Goal: Transaction & Acquisition: Purchase product/service

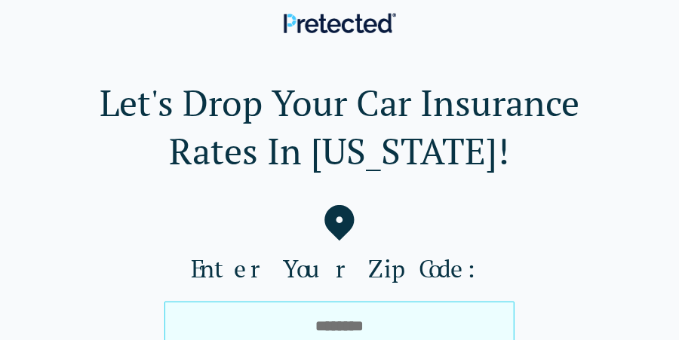
click at [272, 312] on input "tel" at bounding box center [339, 326] width 350 height 48
type input "*****"
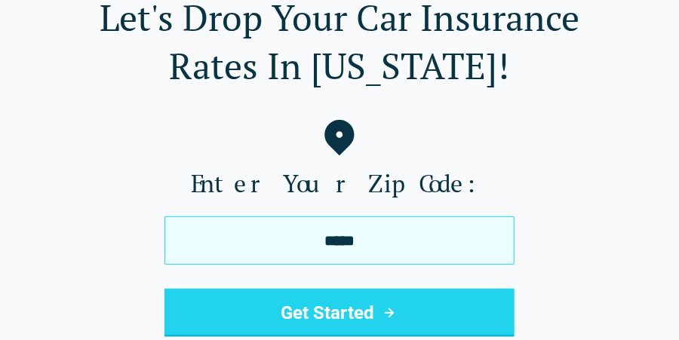
scroll to position [88, 0]
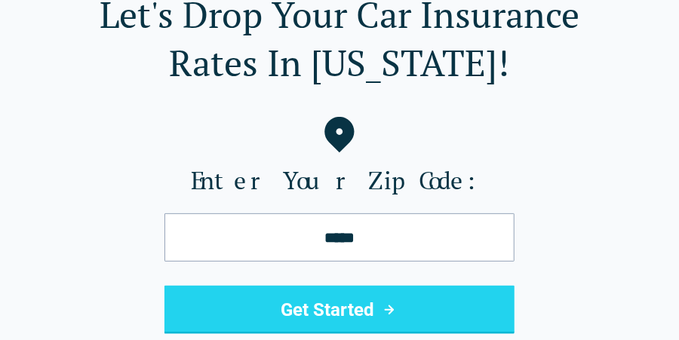
click at [304, 303] on button "Get Started" at bounding box center [339, 310] width 350 height 48
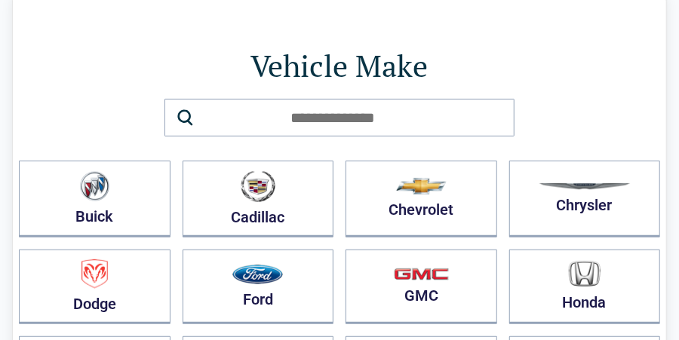
scroll to position [65, 0]
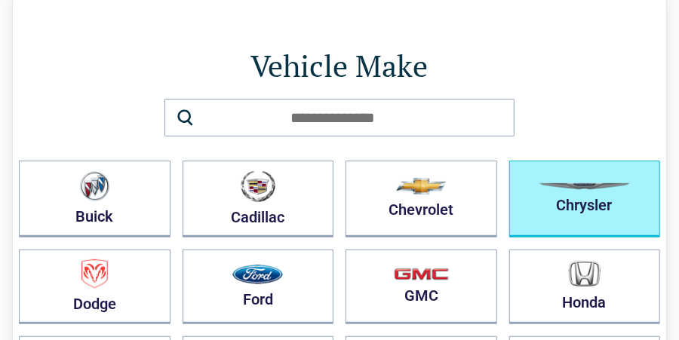
drag, startPoint x: 523, startPoint y: 197, endPoint x: 554, endPoint y: 201, distance: 31.2
click at [554, 201] on button "Chrysler" at bounding box center [585, 199] width 152 height 77
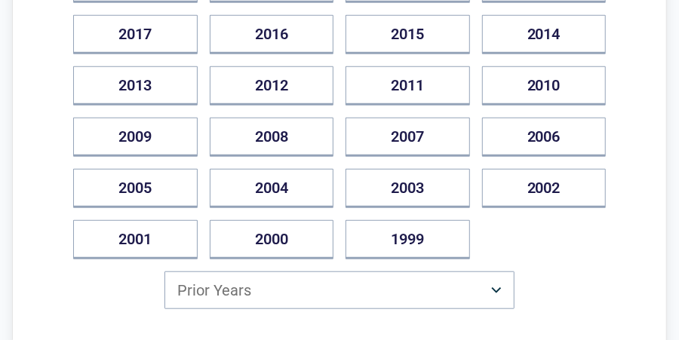
scroll to position [346, 0]
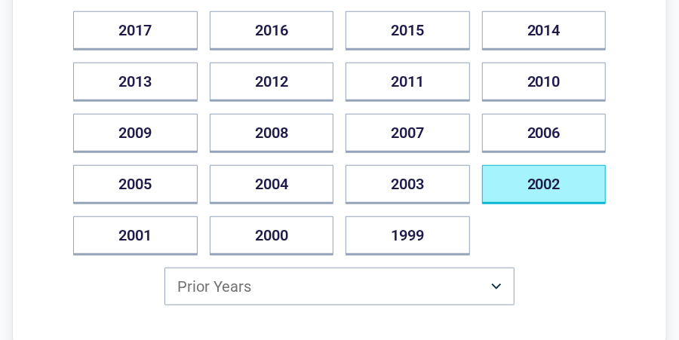
click at [543, 177] on button "2002" at bounding box center [544, 184] width 124 height 39
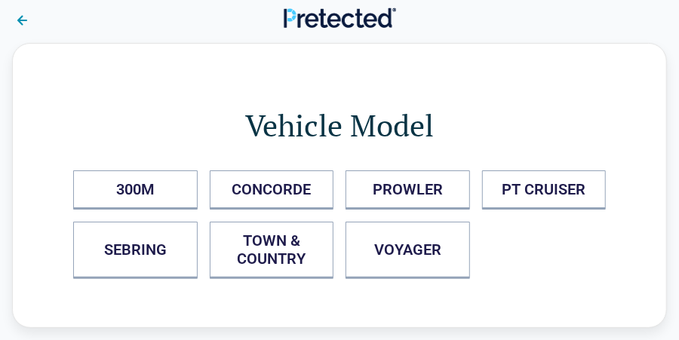
scroll to position [0, 0]
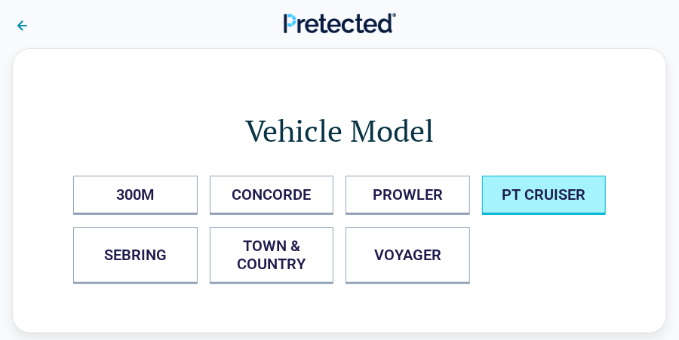
click at [503, 198] on CRUISER "PT CRUISER" at bounding box center [544, 195] width 124 height 39
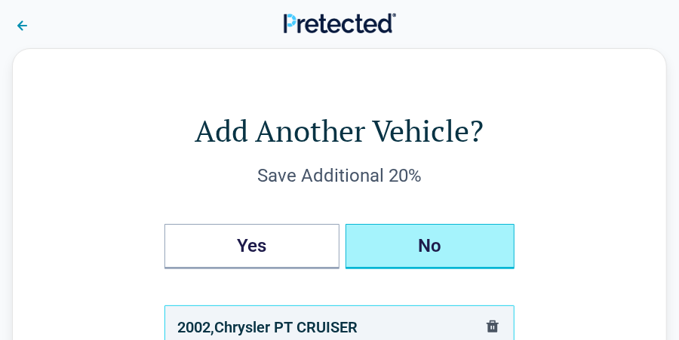
click at [422, 243] on button "No" at bounding box center [430, 246] width 169 height 45
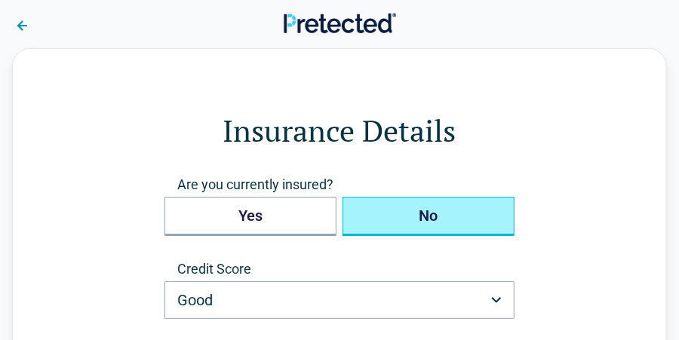
click at [410, 219] on button "No" at bounding box center [429, 216] width 172 height 39
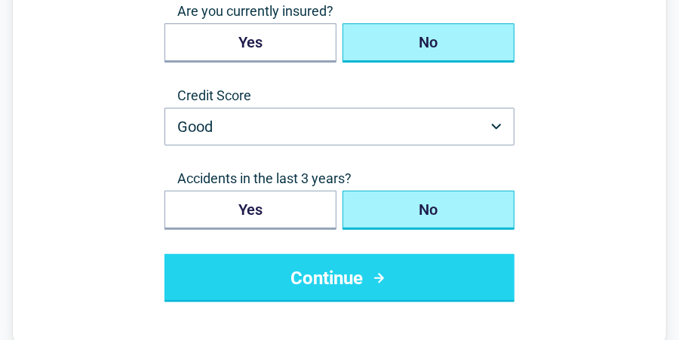
scroll to position [181, 0]
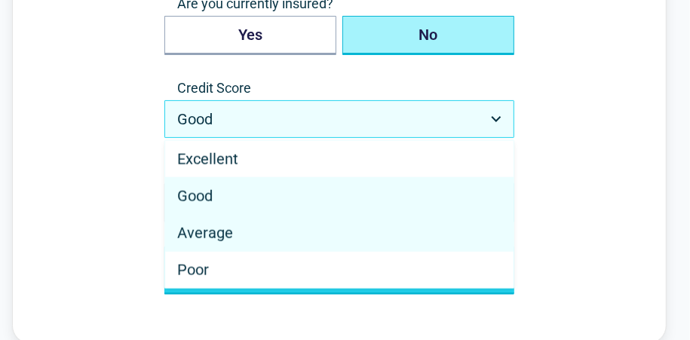
select select "*******"
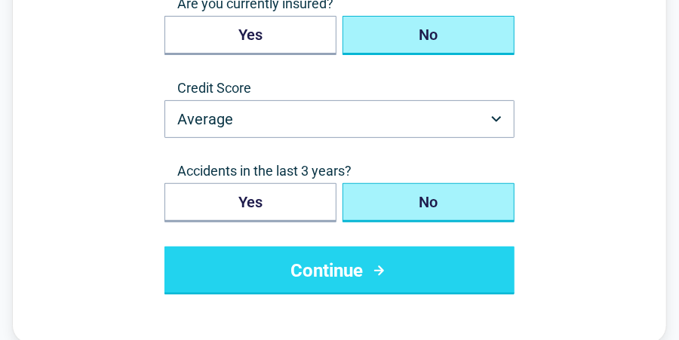
click at [399, 262] on button "Continue" at bounding box center [339, 271] width 350 height 48
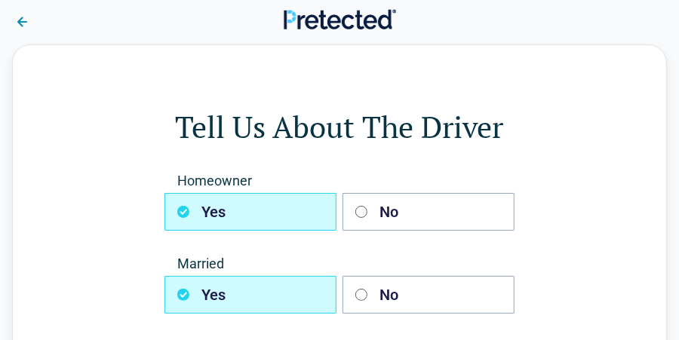
scroll to position [0, 0]
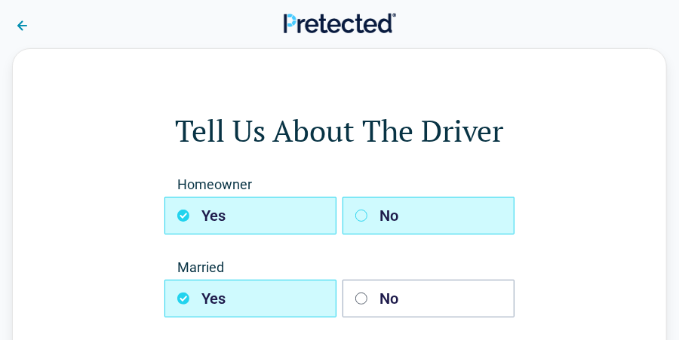
click at [410, 214] on button "No" at bounding box center [429, 216] width 172 height 38
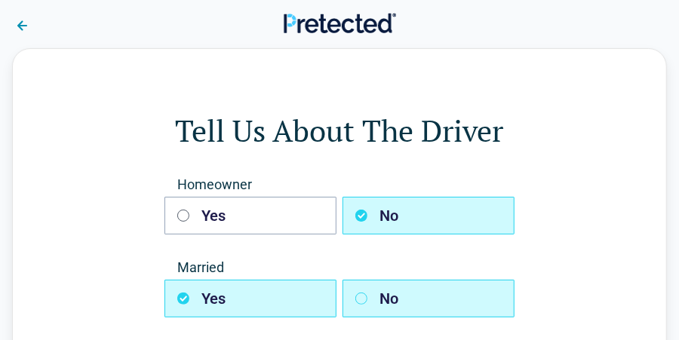
click at [416, 285] on button "No" at bounding box center [429, 299] width 172 height 38
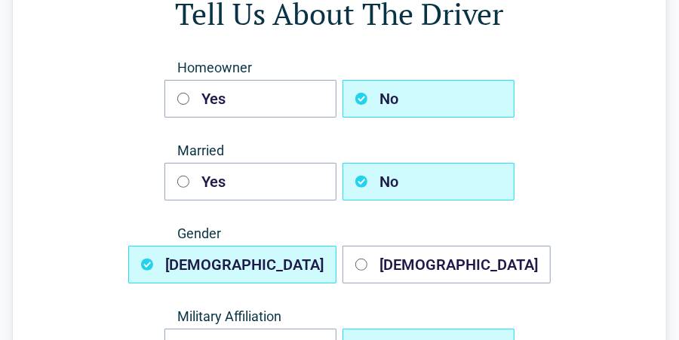
scroll to position [128, 0]
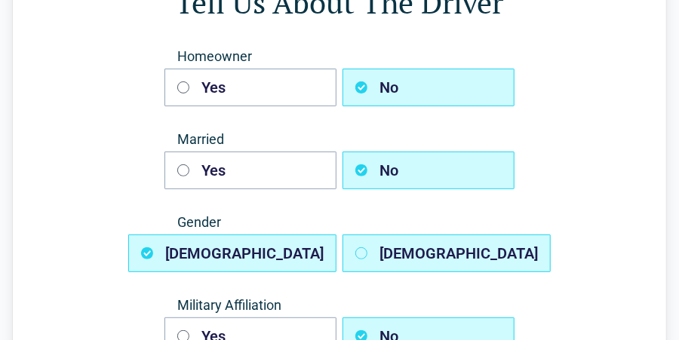
click at [423, 258] on button "Female" at bounding box center [447, 254] width 208 height 38
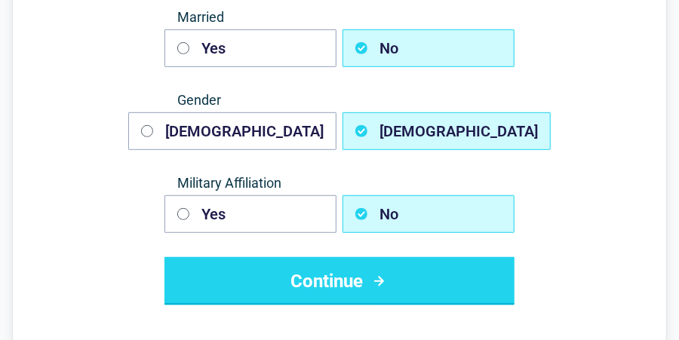
click at [413, 281] on button "Continue" at bounding box center [339, 281] width 350 height 48
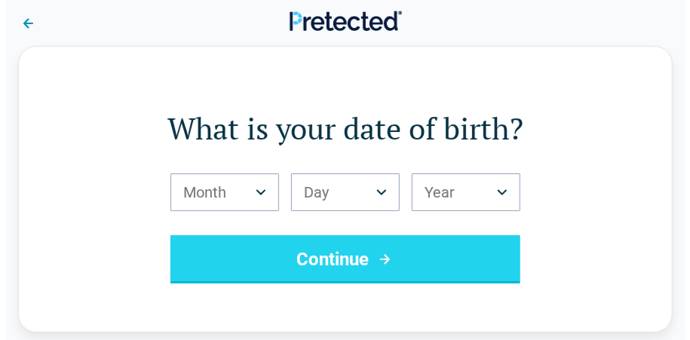
scroll to position [0, 0]
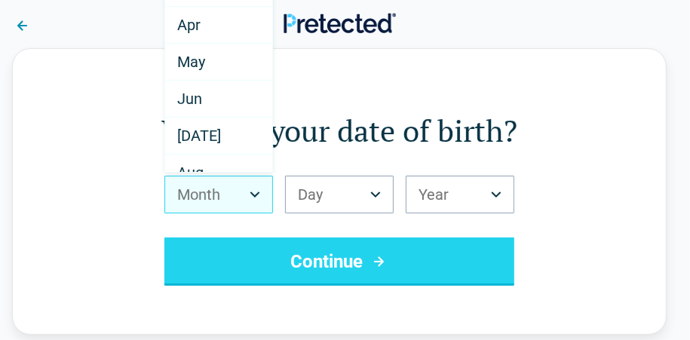
scroll to position [131, 0]
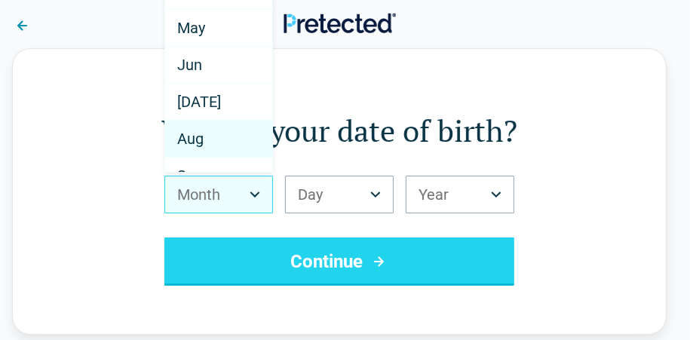
select select "*"
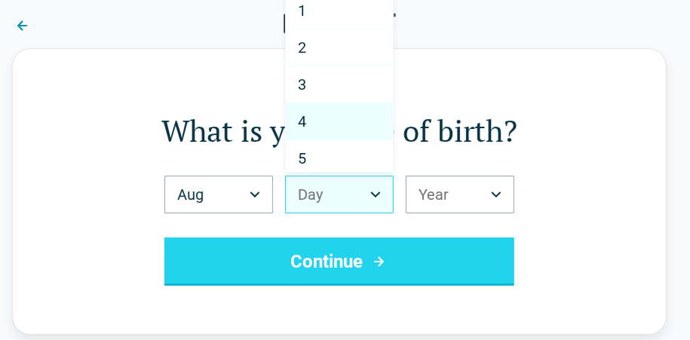
select select "*"
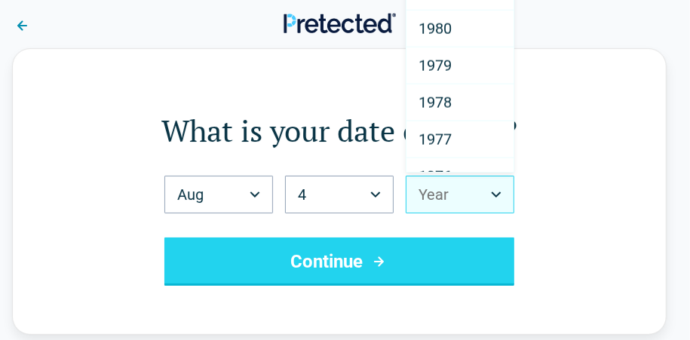
scroll to position [1031, 0]
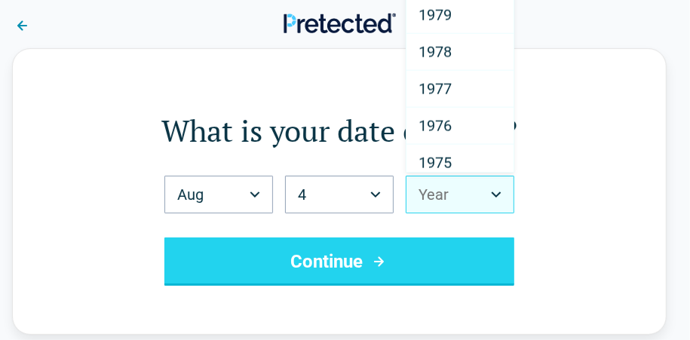
select select "****"
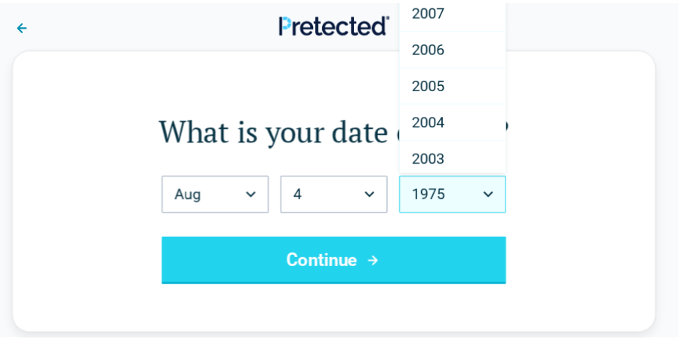
scroll to position [1039, 0]
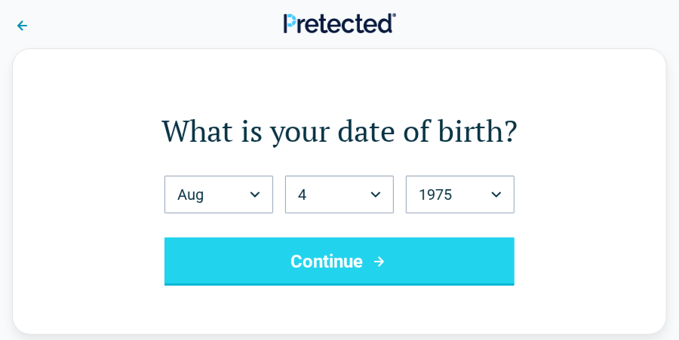
click at [368, 272] on button "Continue" at bounding box center [339, 262] width 350 height 48
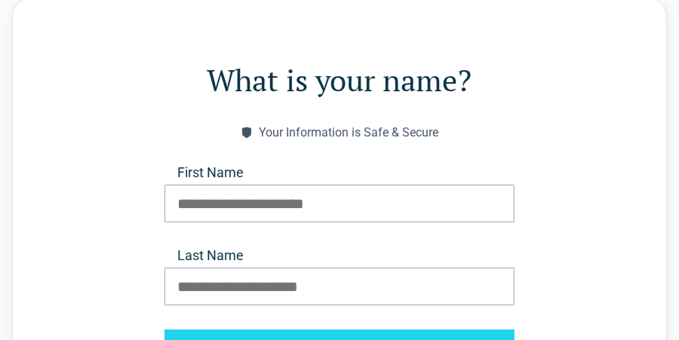
scroll to position [56, 0]
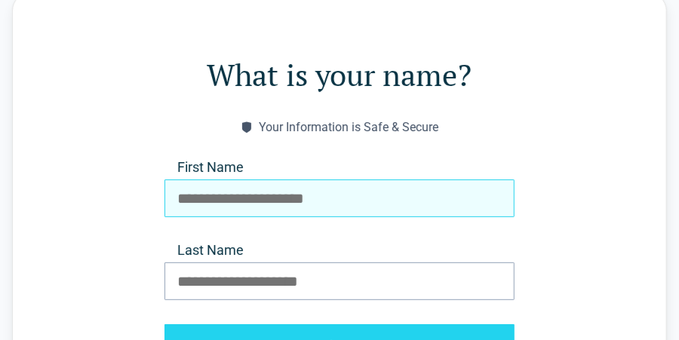
drag, startPoint x: 303, startPoint y: 202, endPoint x: 217, endPoint y: 192, distance: 86.6
click at [217, 192] on input "First Name" at bounding box center [339, 199] width 350 height 38
type input "*****"
type input "*******"
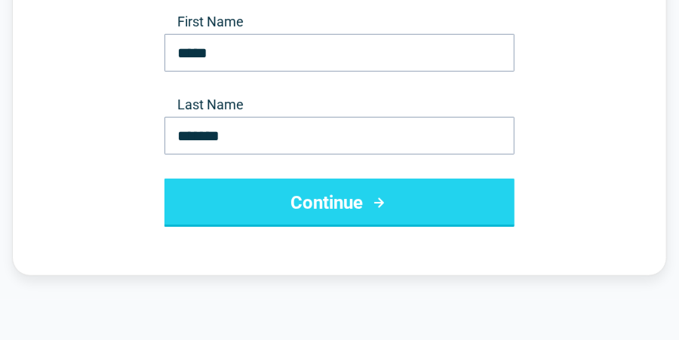
click at [248, 203] on button "Continue" at bounding box center [339, 203] width 350 height 48
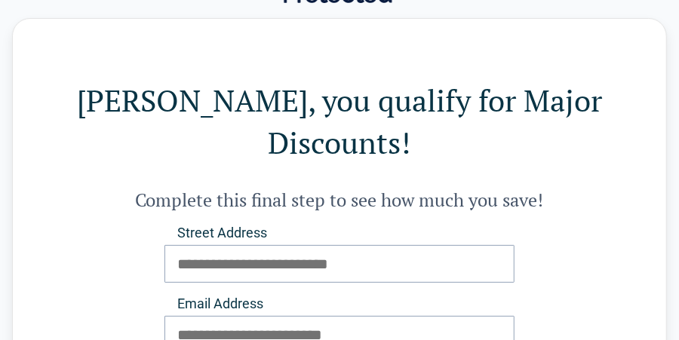
scroll to position [53, 0]
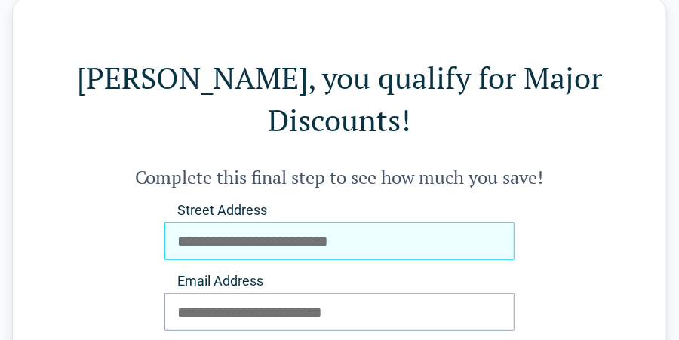
click at [248, 223] on input "Street Address" at bounding box center [339, 242] width 350 height 38
type input "**********"
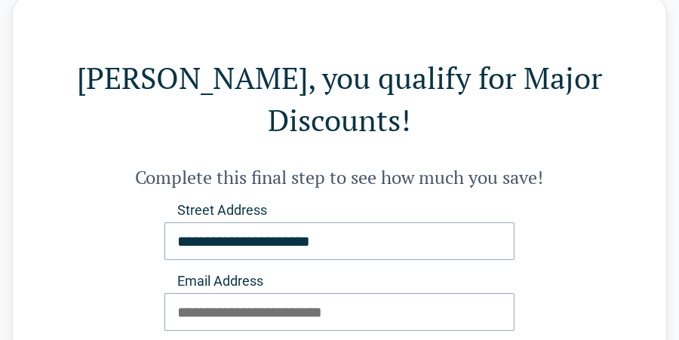
type input "**********"
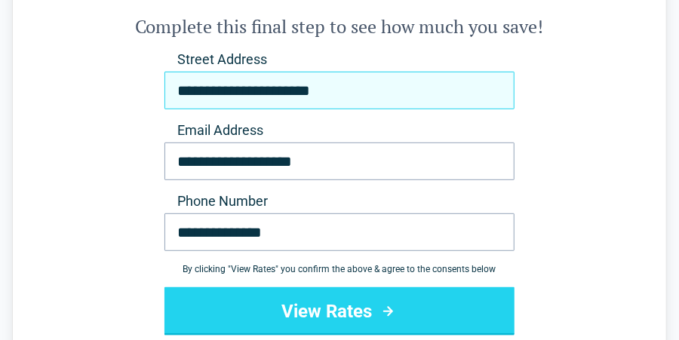
scroll to position [205, 0]
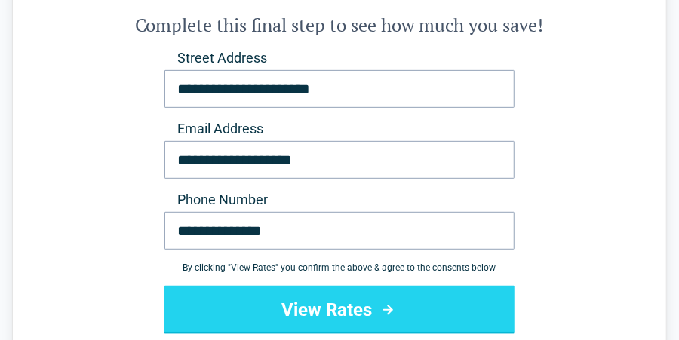
click at [351, 288] on button "View Rates" at bounding box center [339, 310] width 350 height 48
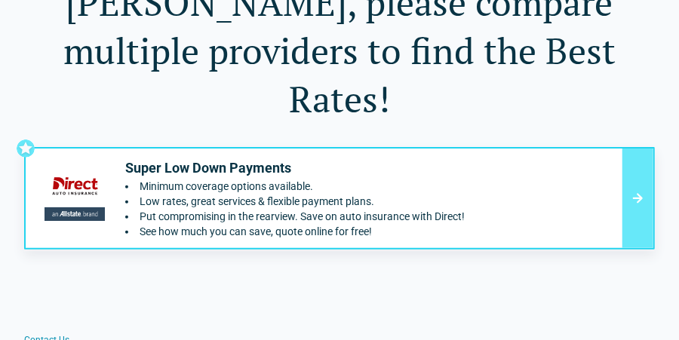
scroll to position [97, 0]
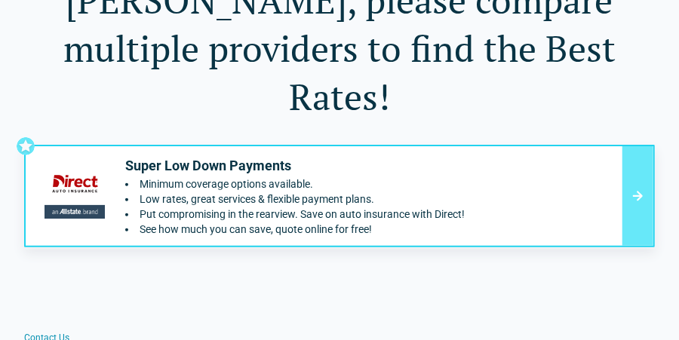
click at [431, 193] on li "Low rates, great services & flexible payment plans." at bounding box center [294, 199] width 339 height 12
